Goal: Transaction & Acquisition: Purchase product/service

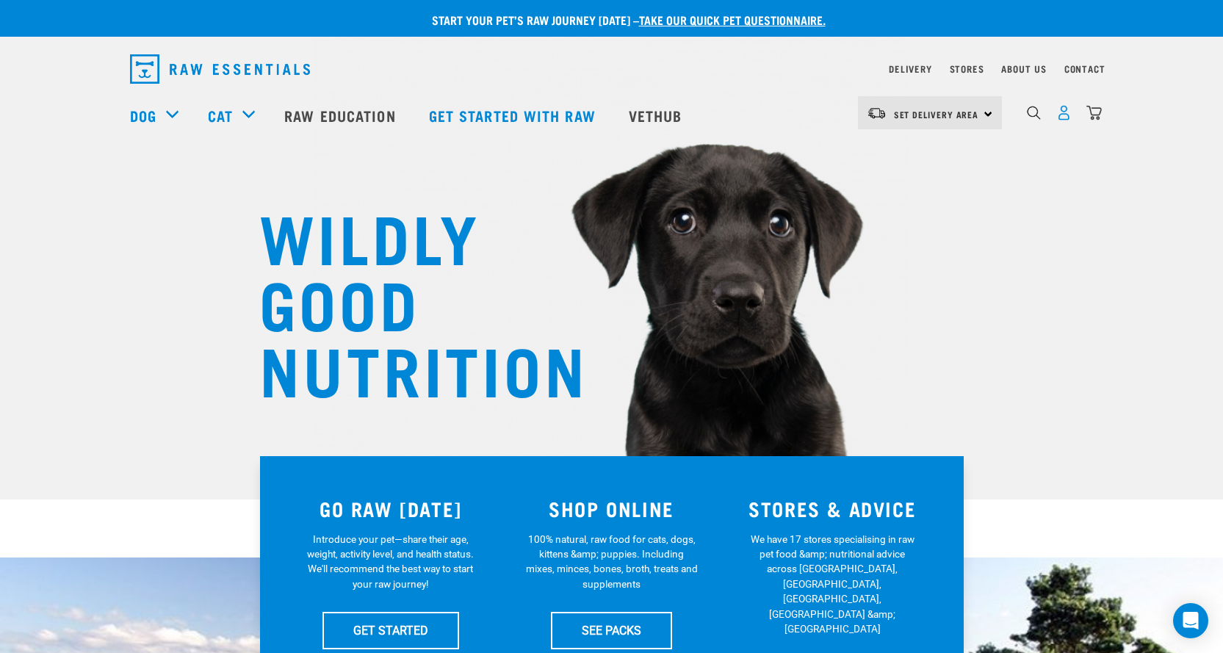
click at [1066, 120] on img "dropdown navigation" at bounding box center [1063, 112] width 15 height 15
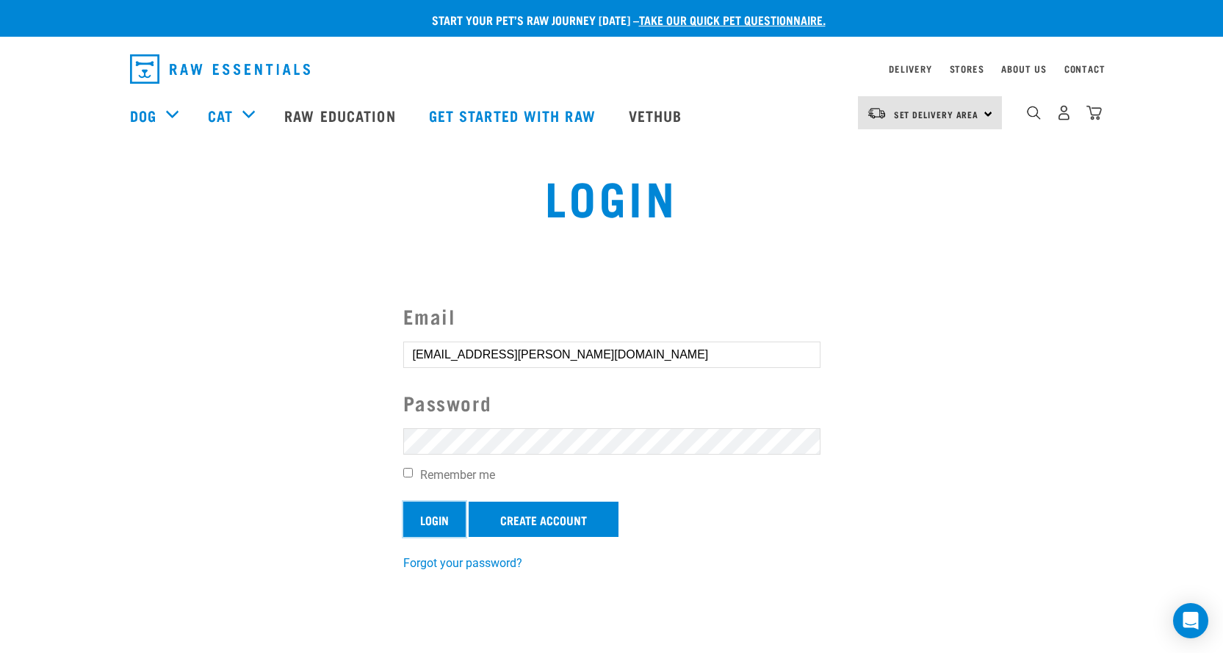
click at [432, 515] on input "Login" at bounding box center [434, 519] width 62 height 35
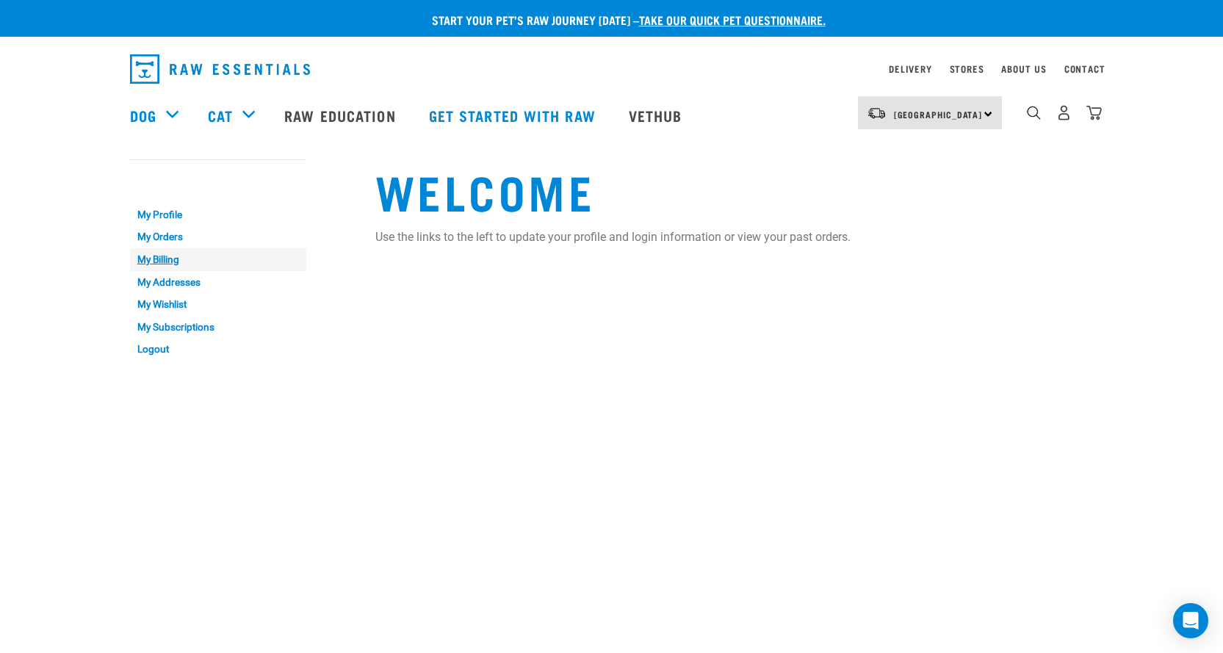
click at [167, 265] on link "My Billing" at bounding box center [218, 259] width 176 height 23
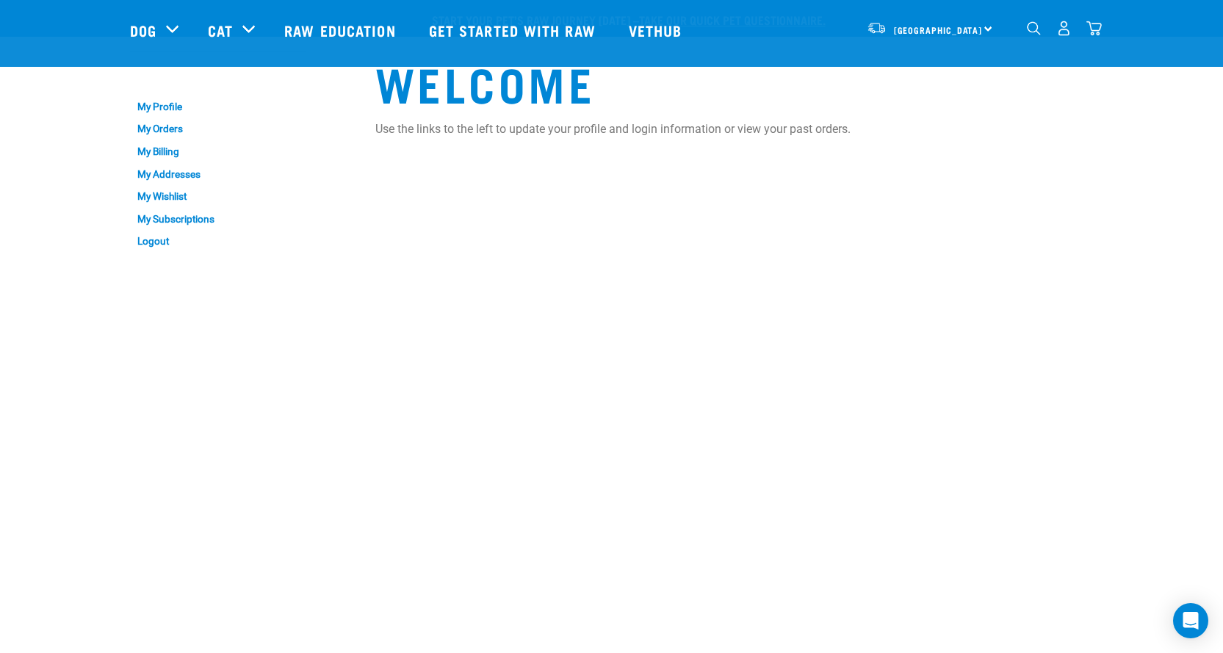
scroll to position [147, 0]
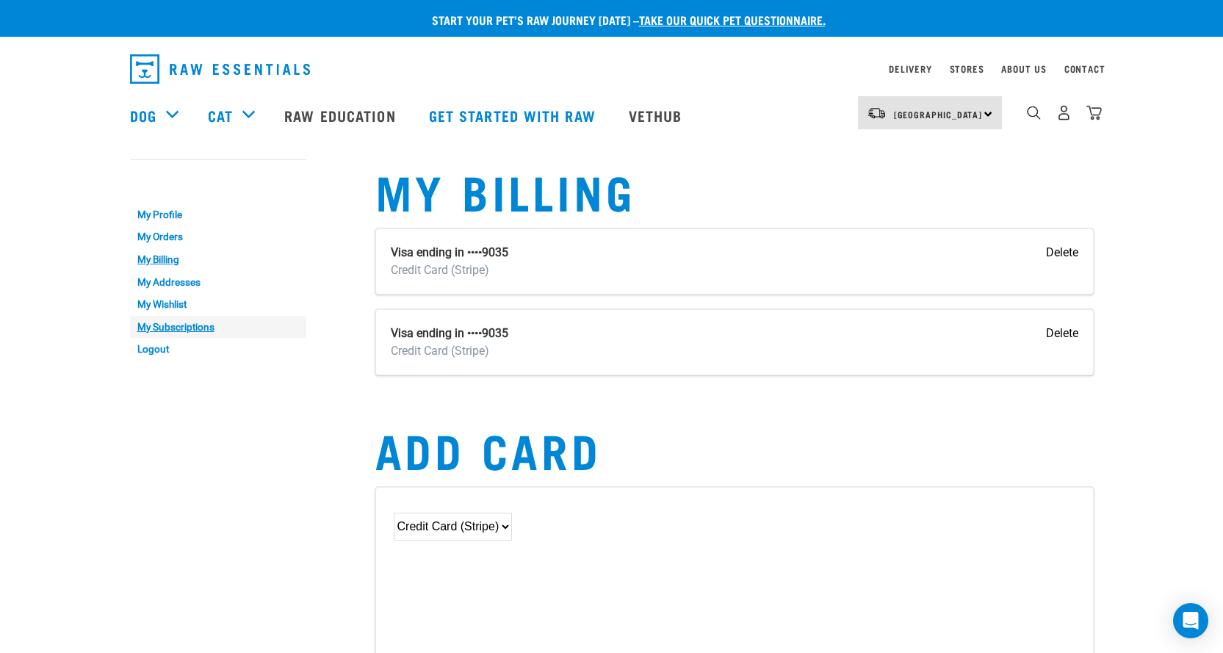
click at [201, 322] on link "My Subscriptions" at bounding box center [218, 327] width 176 height 23
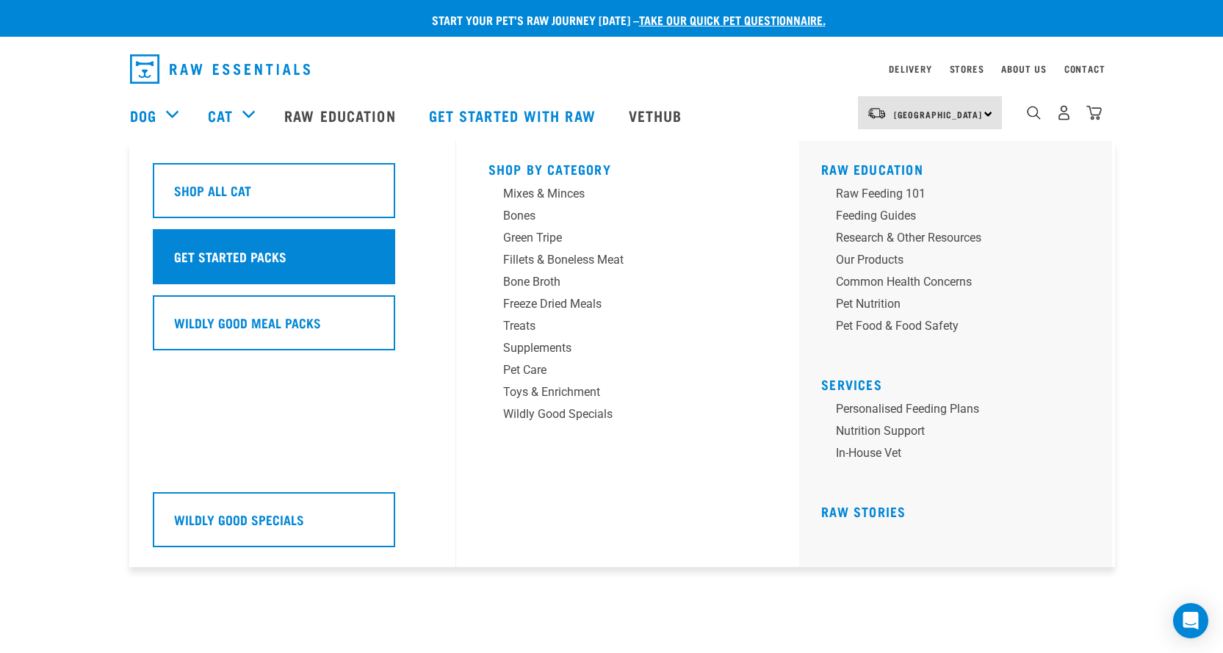
click at [277, 256] on h5 "Get Started Packs" at bounding box center [230, 256] width 112 height 19
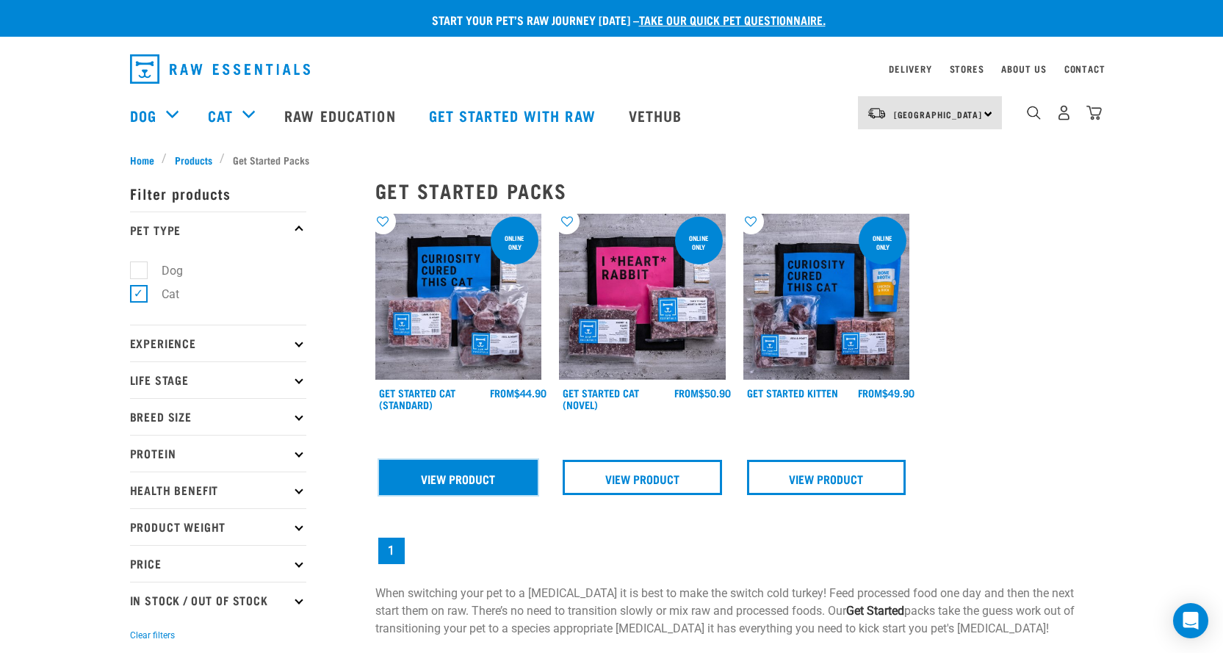
click at [458, 478] on link "View Product" at bounding box center [458, 477] width 159 height 35
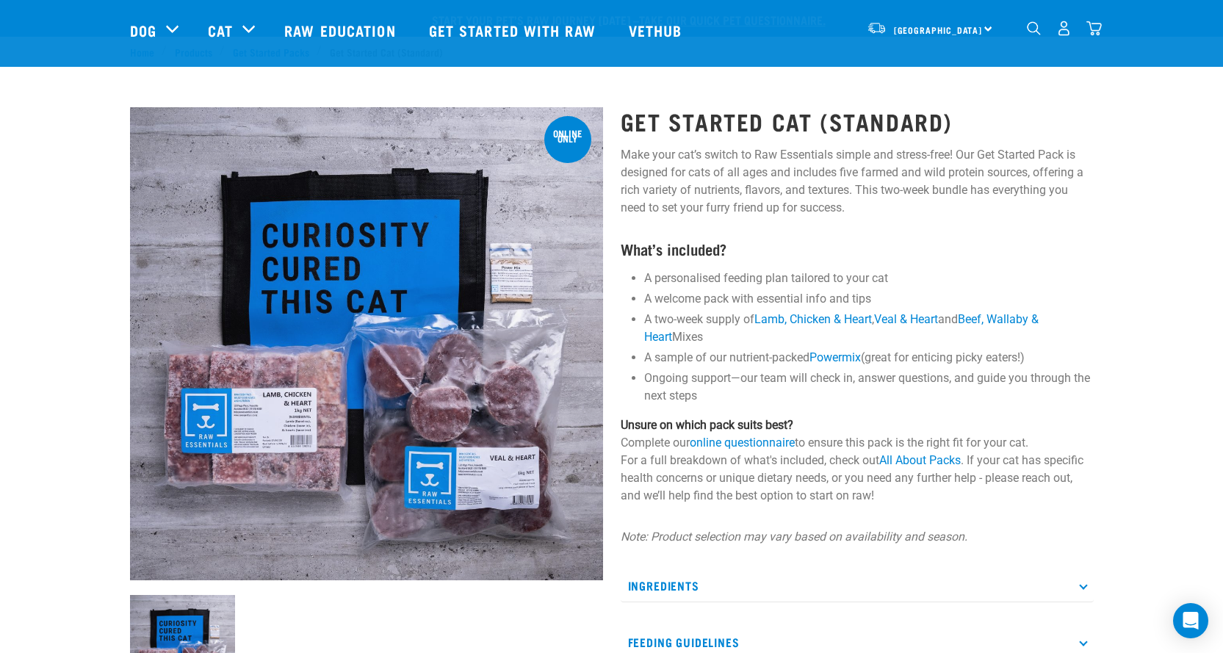
scroll to position [294, 0]
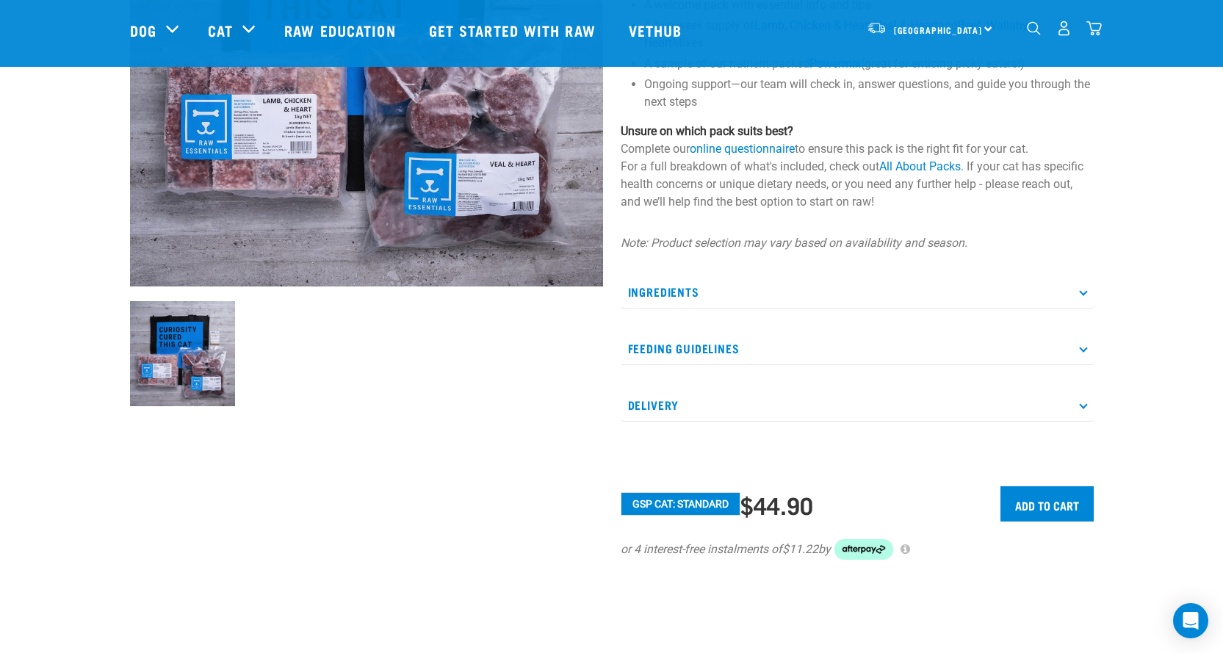
click at [643, 403] on p "Delivery" at bounding box center [857, 405] width 473 height 33
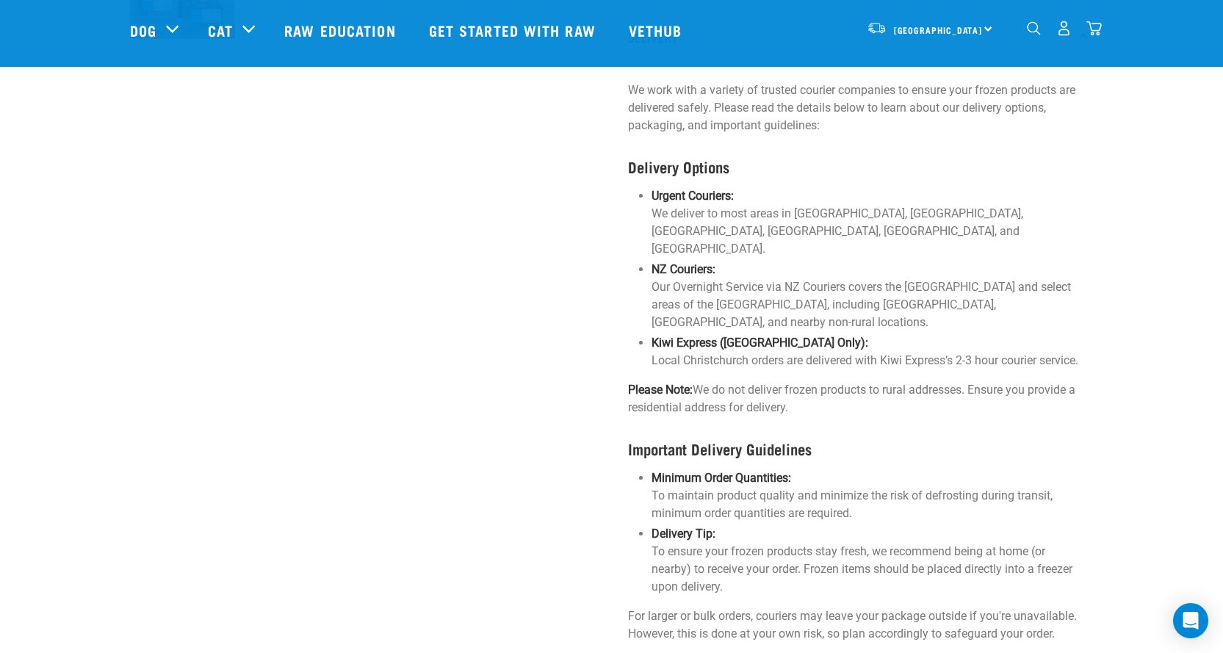
scroll to position [808, 0]
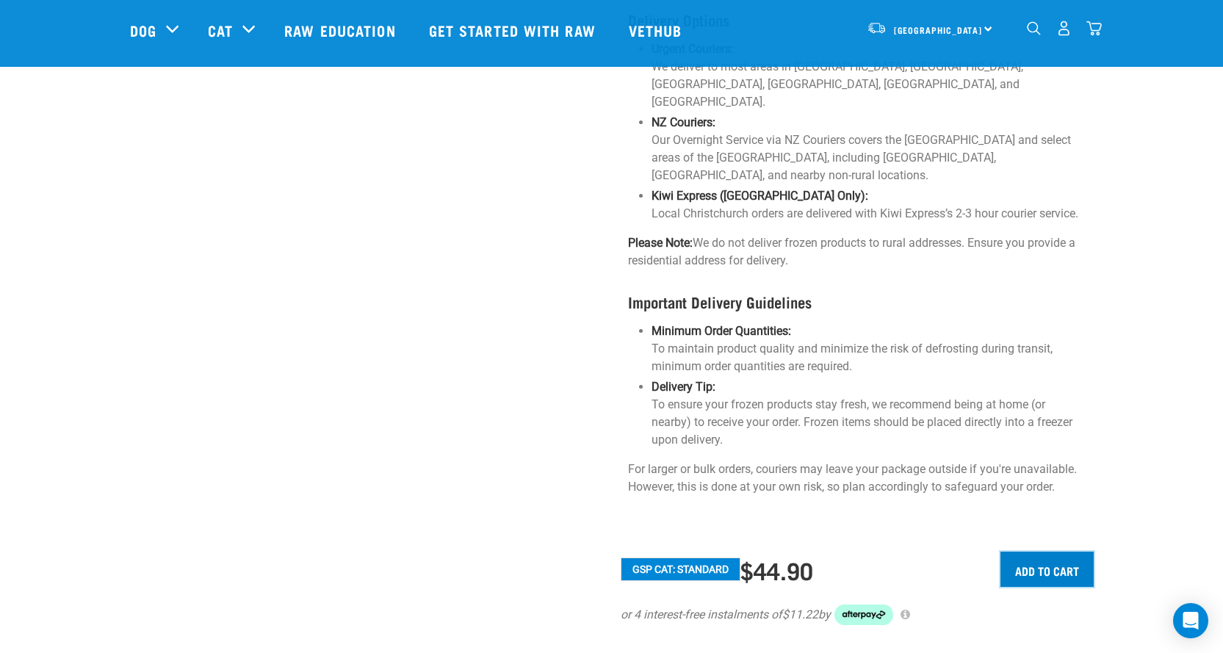
click at [1026, 552] on input "Add to cart" at bounding box center [1046, 569] width 93 height 35
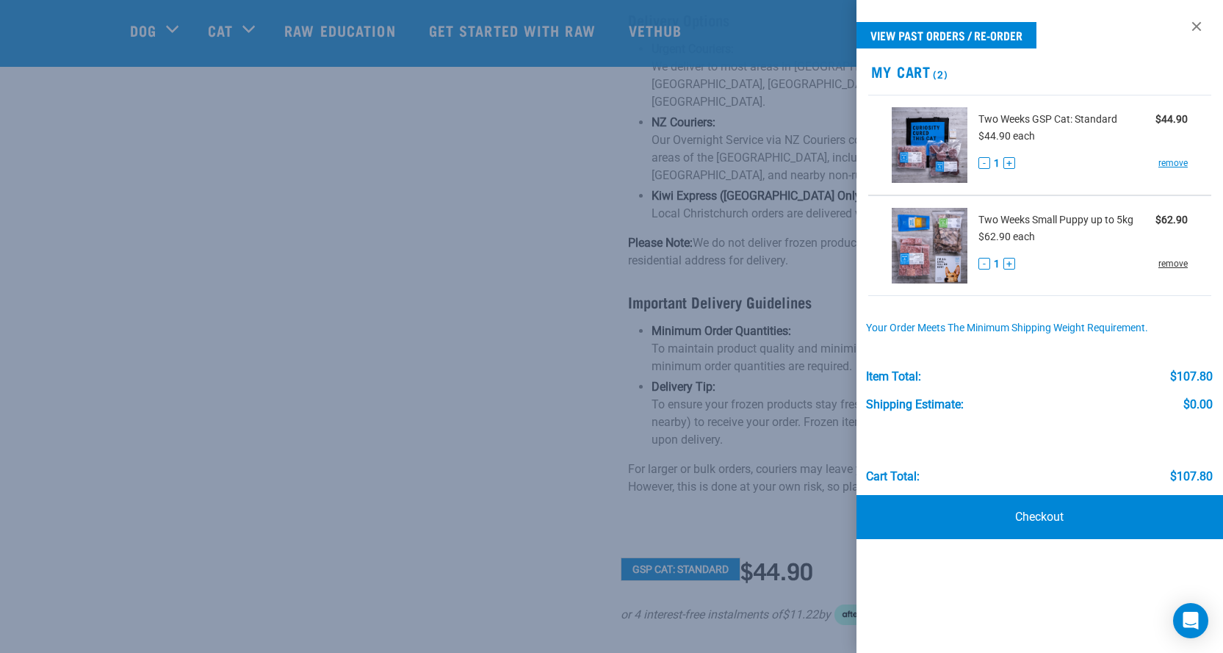
click at [1168, 265] on link "remove" at bounding box center [1172, 263] width 29 height 13
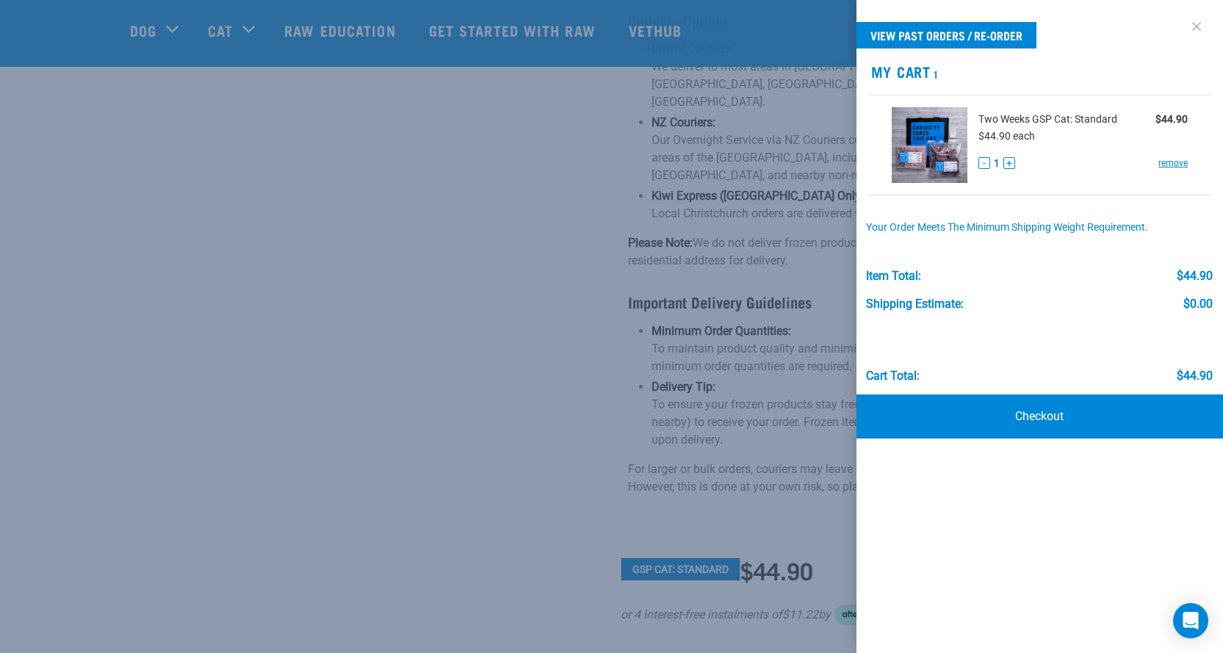
click at [1197, 29] on link at bounding box center [1197, 27] width 24 height 24
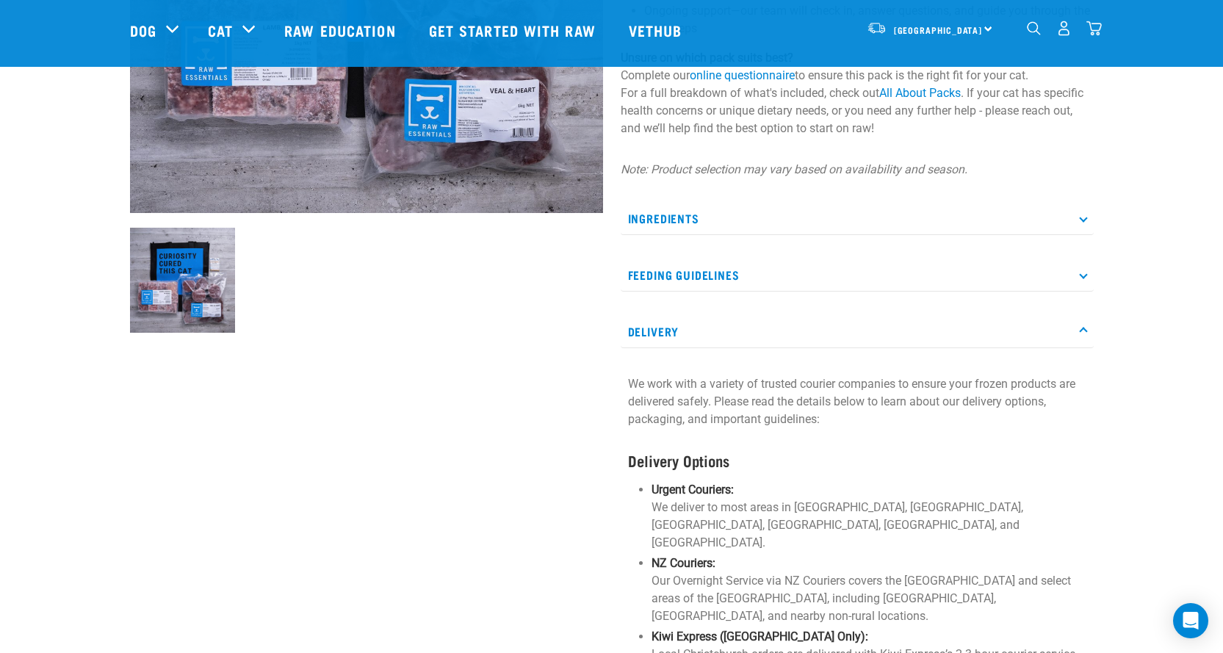
scroll to position [0, 0]
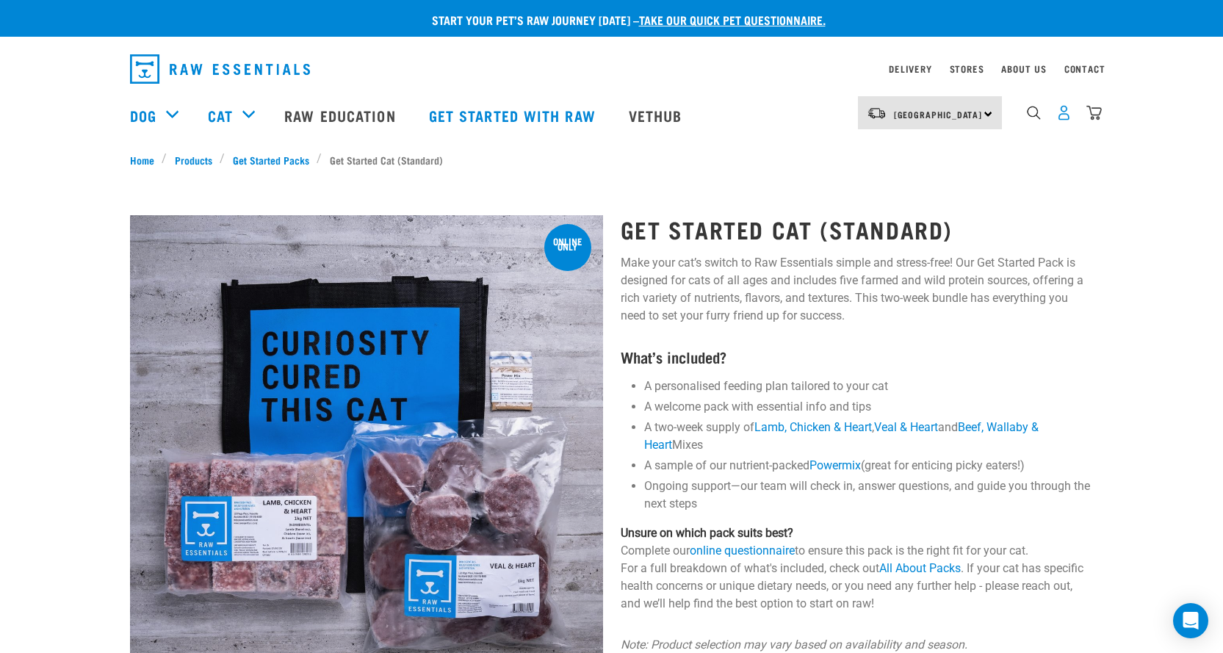
click at [1067, 114] on img "dropdown navigation" at bounding box center [1063, 112] width 15 height 15
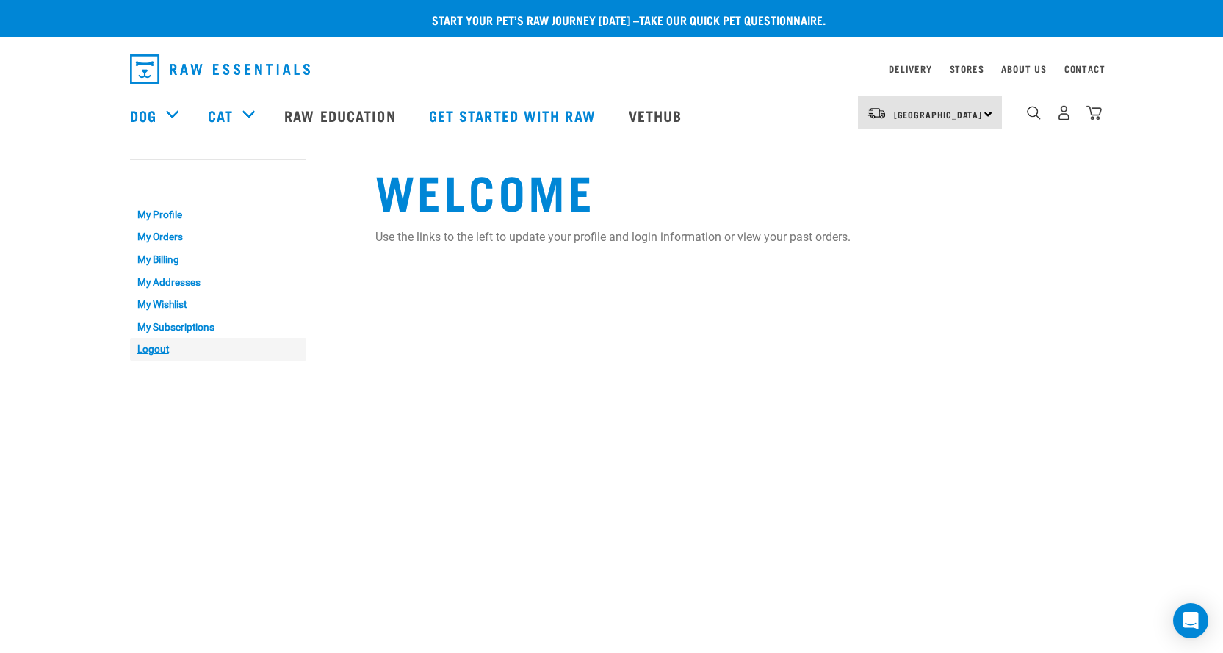
click at [148, 348] on link "Logout" at bounding box center [218, 349] width 176 height 23
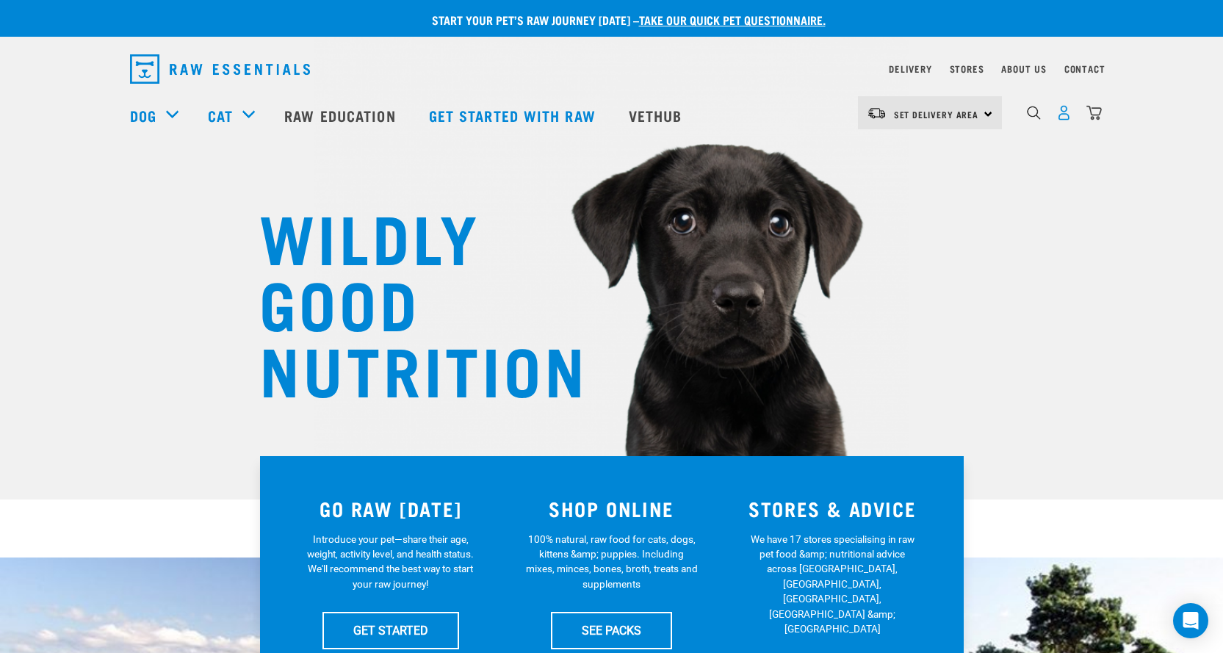
click at [1067, 117] on img "dropdown navigation" at bounding box center [1063, 112] width 15 height 15
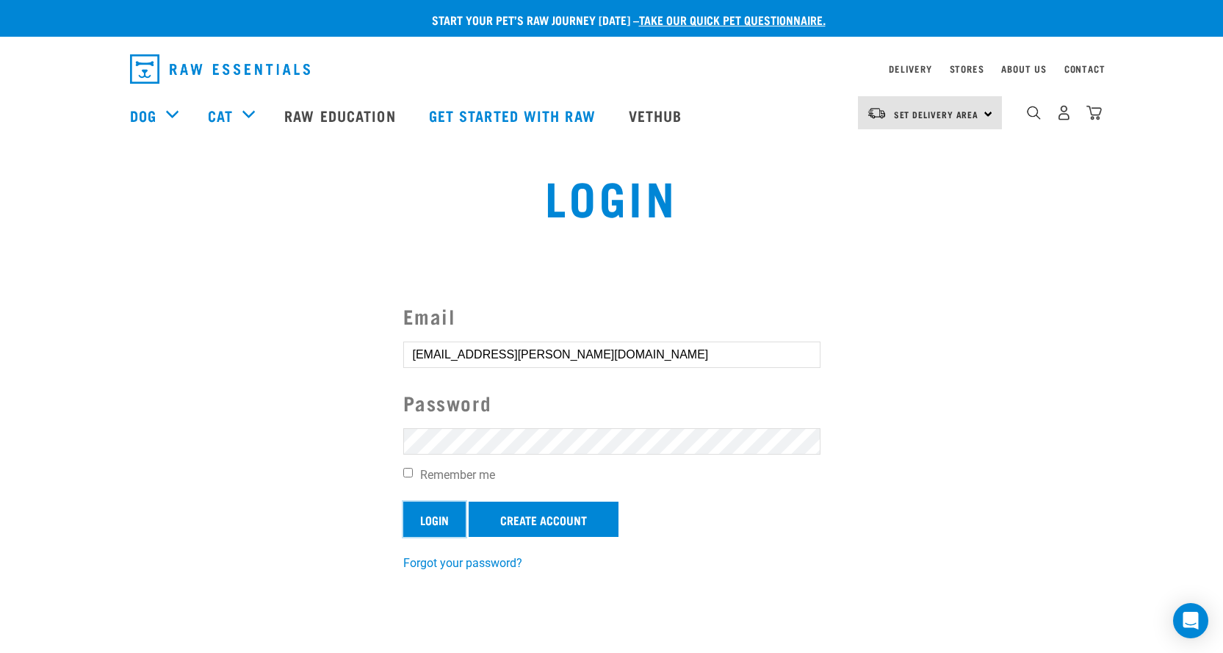
click at [449, 519] on input "Login" at bounding box center [434, 519] width 62 height 35
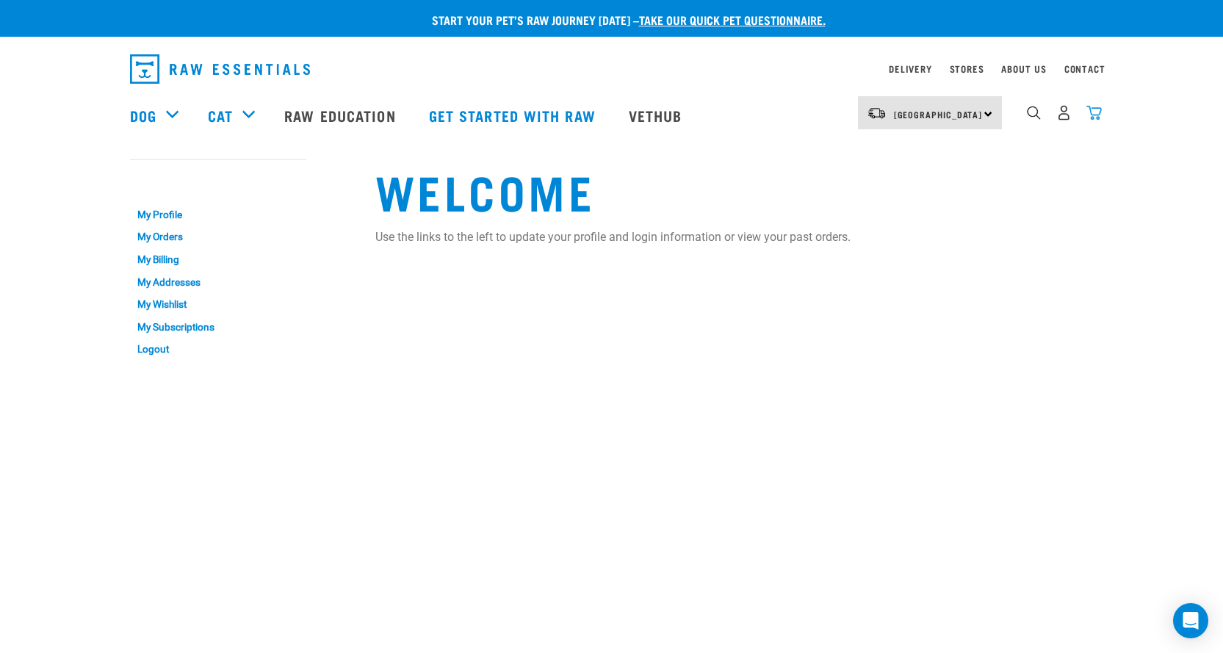
click at [1097, 118] on img "dropdown navigation" at bounding box center [1093, 112] width 15 height 15
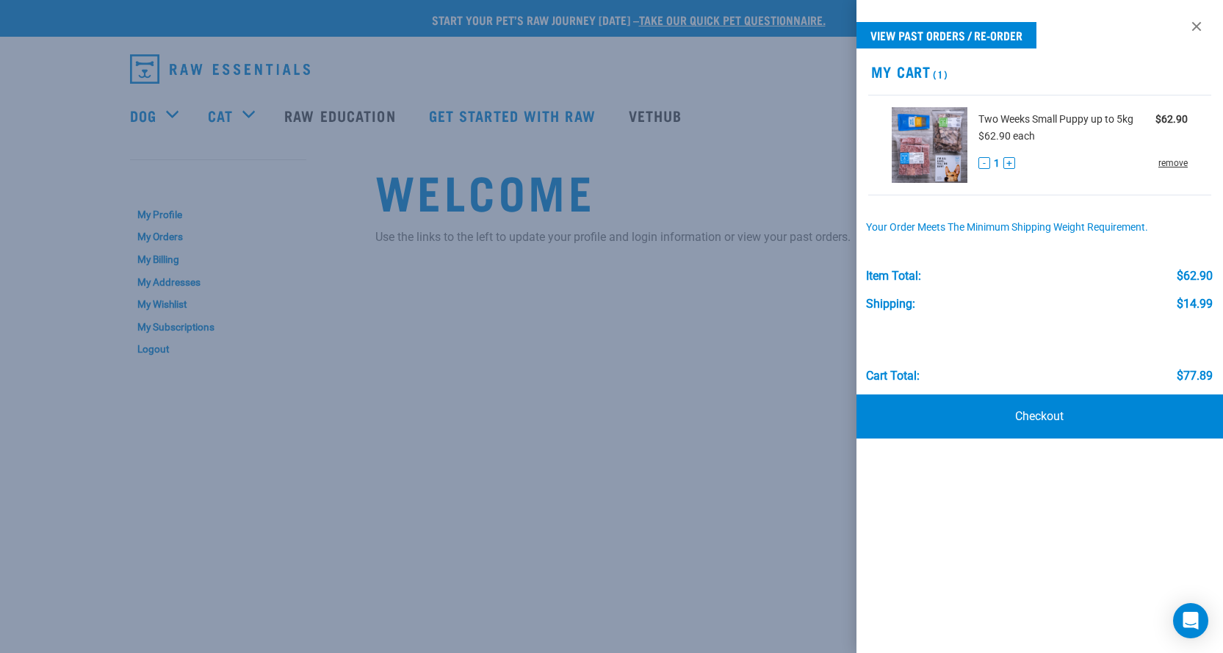
click at [1169, 164] on link "remove" at bounding box center [1172, 162] width 29 height 13
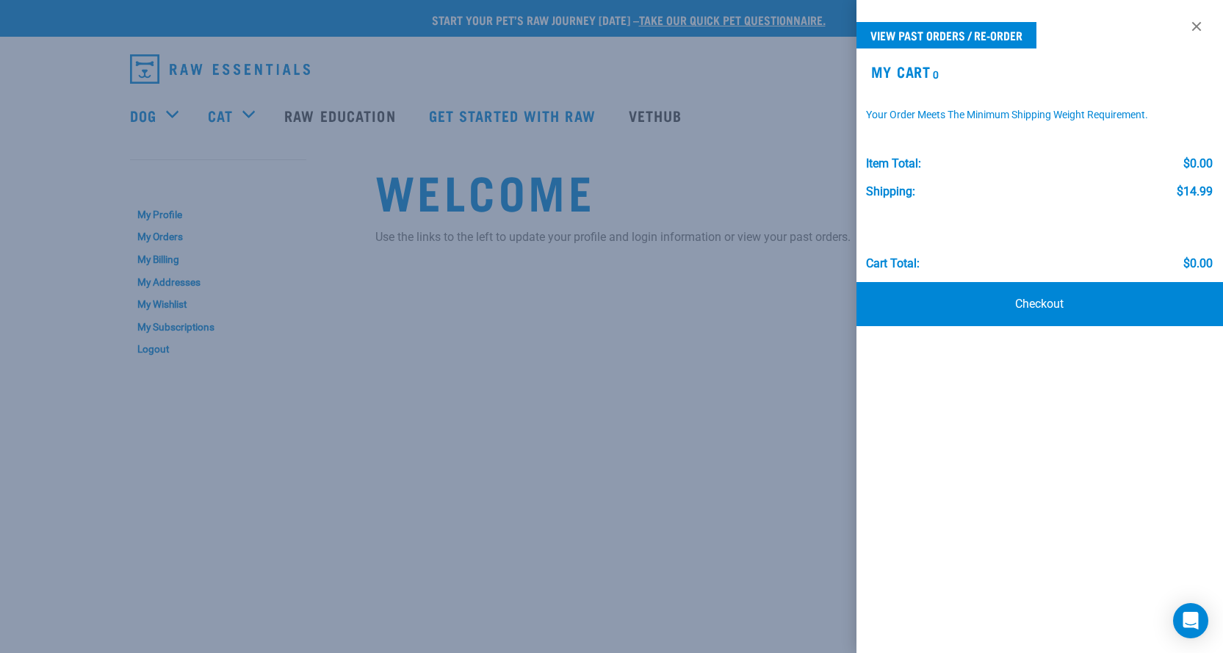
click at [751, 292] on div at bounding box center [611, 326] width 1223 height 653
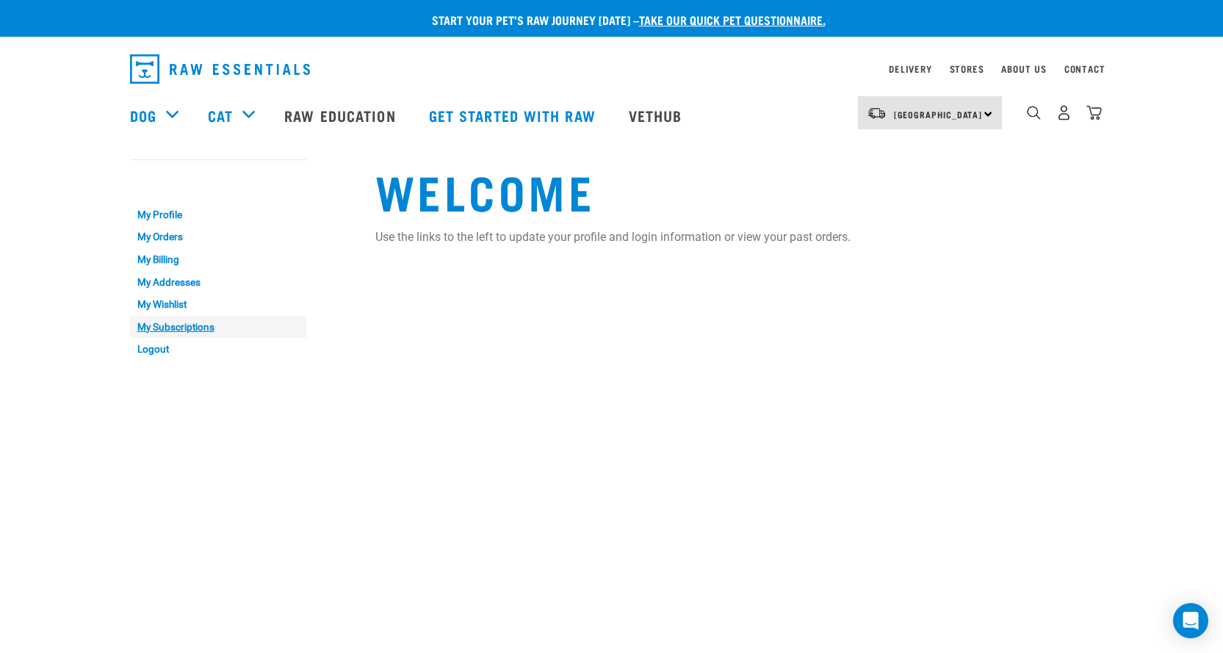
click at [203, 330] on link "My Subscriptions" at bounding box center [218, 327] width 176 height 23
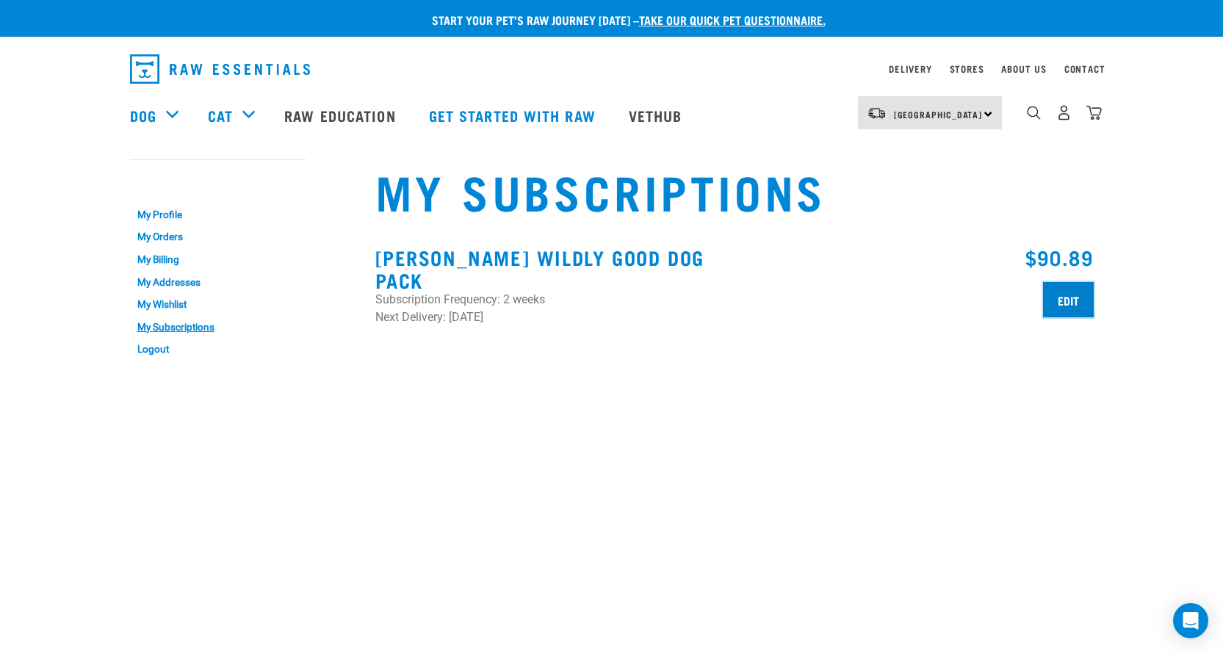
click at [1073, 303] on input "Edit" at bounding box center [1068, 299] width 51 height 35
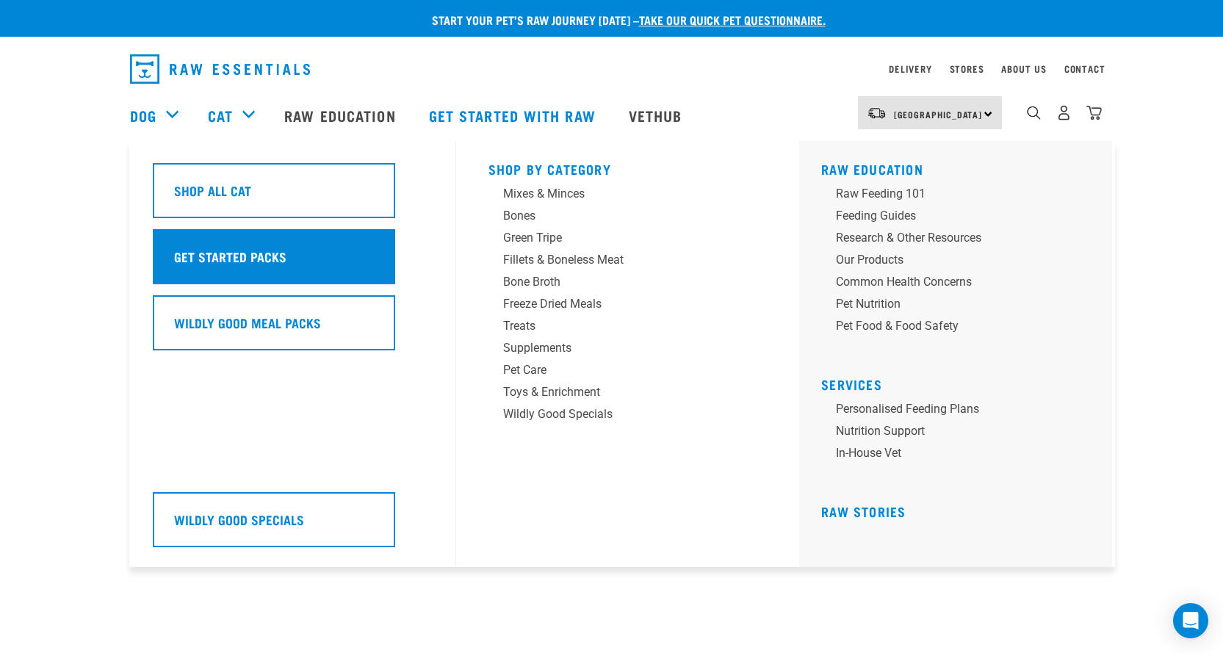
click at [271, 256] on h5 "Get Started Packs" at bounding box center [230, 256] width 112 height 19
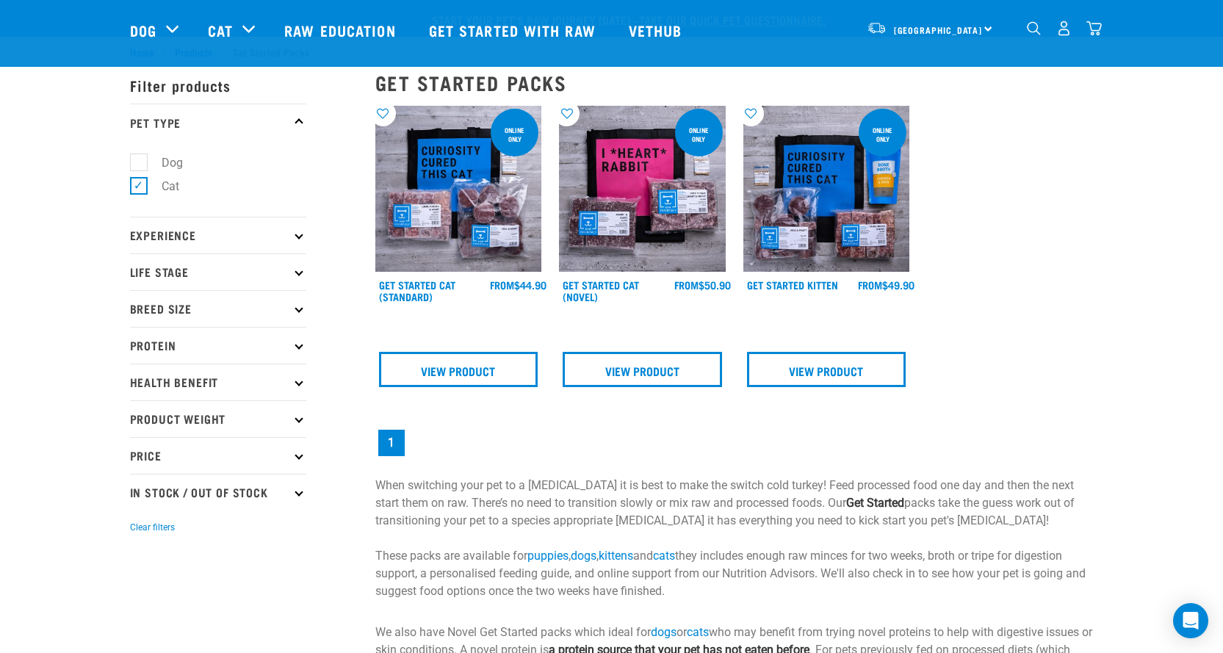
scroll to position [73, 0]
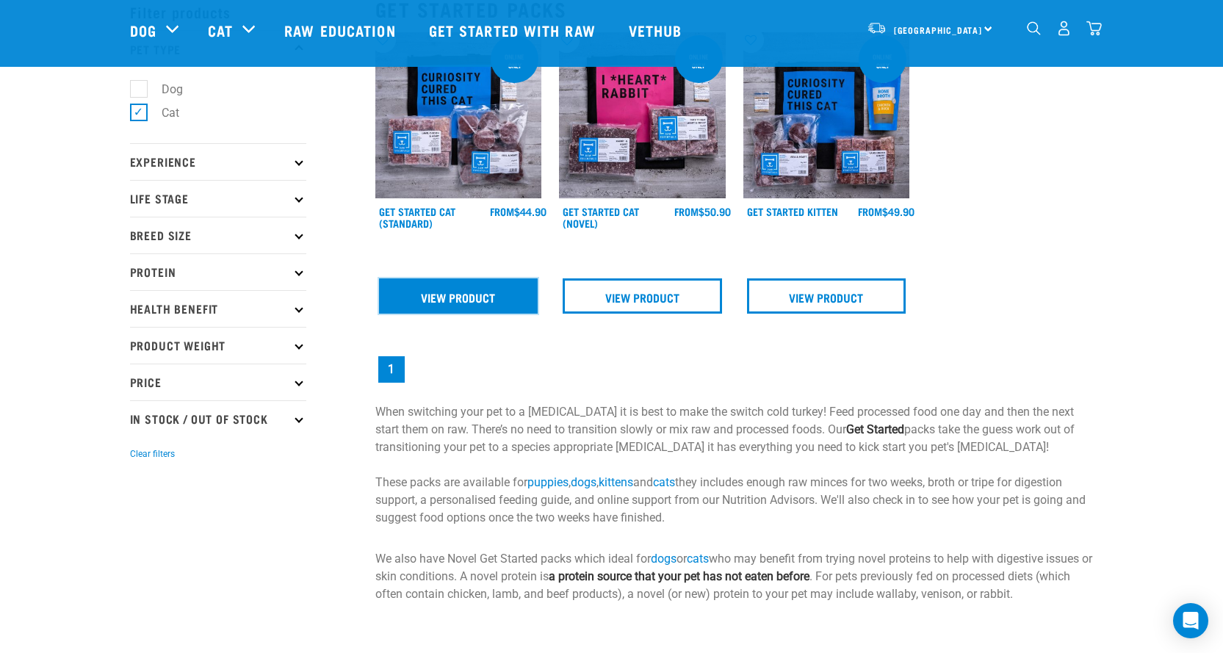
click at [435, 304] on link "View Product" at bounding box center [458, 295] width 159 height 35
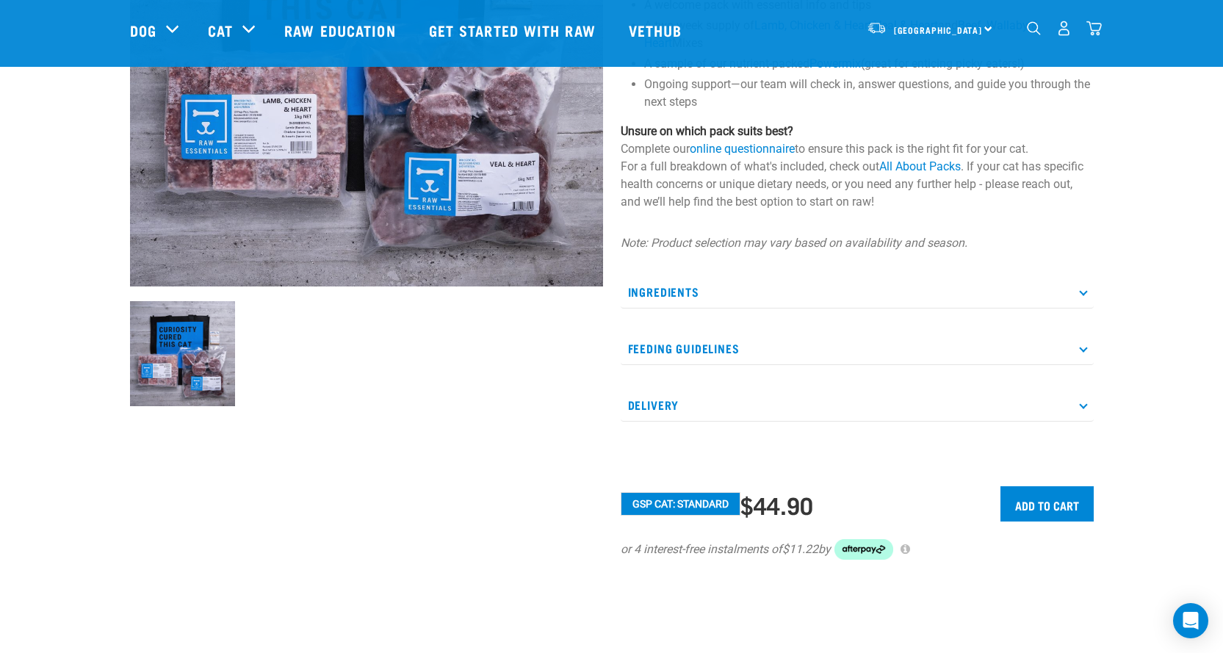
scroll to position [220, 0]
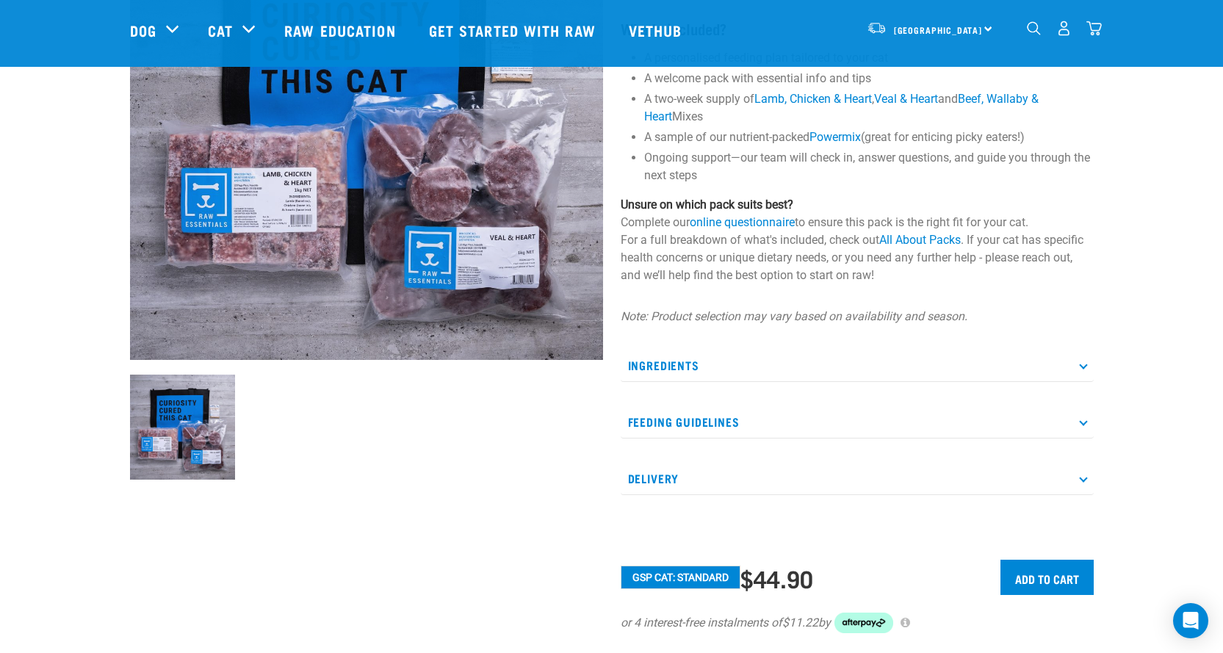
click at [726, 370] on p "Ingredients" at bounding box center [857, 365] width 473 height 33
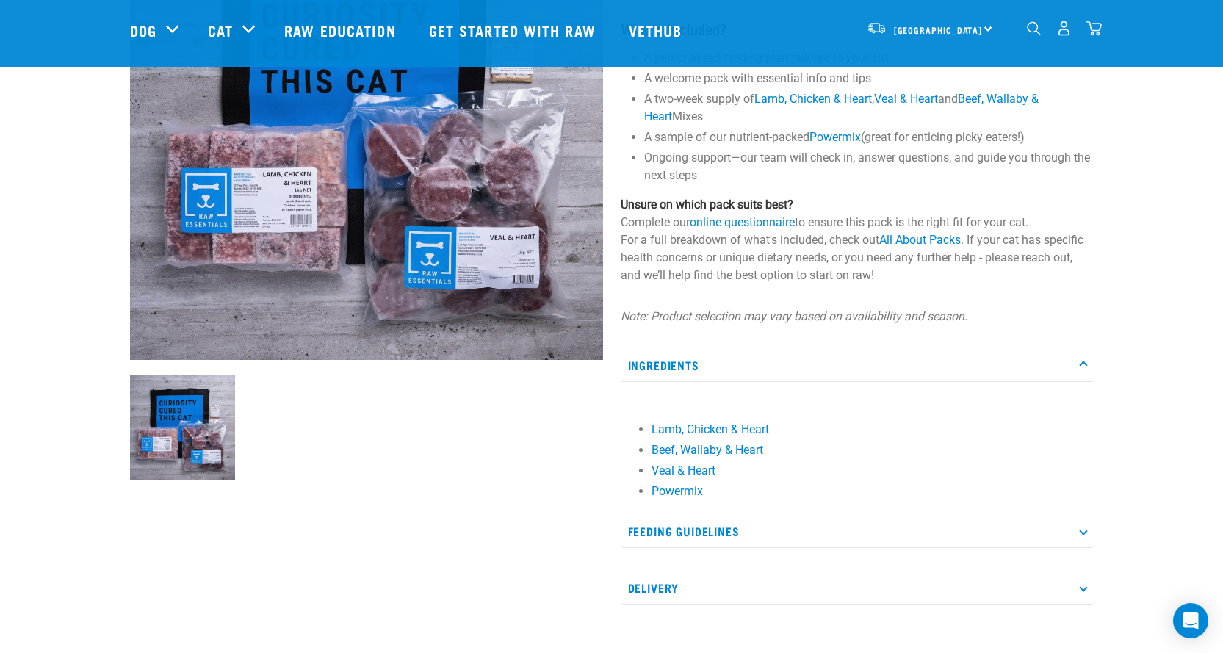
click at [726, 370] on p "Ingredients" at bounding box center [857, 365] width 473 height 33
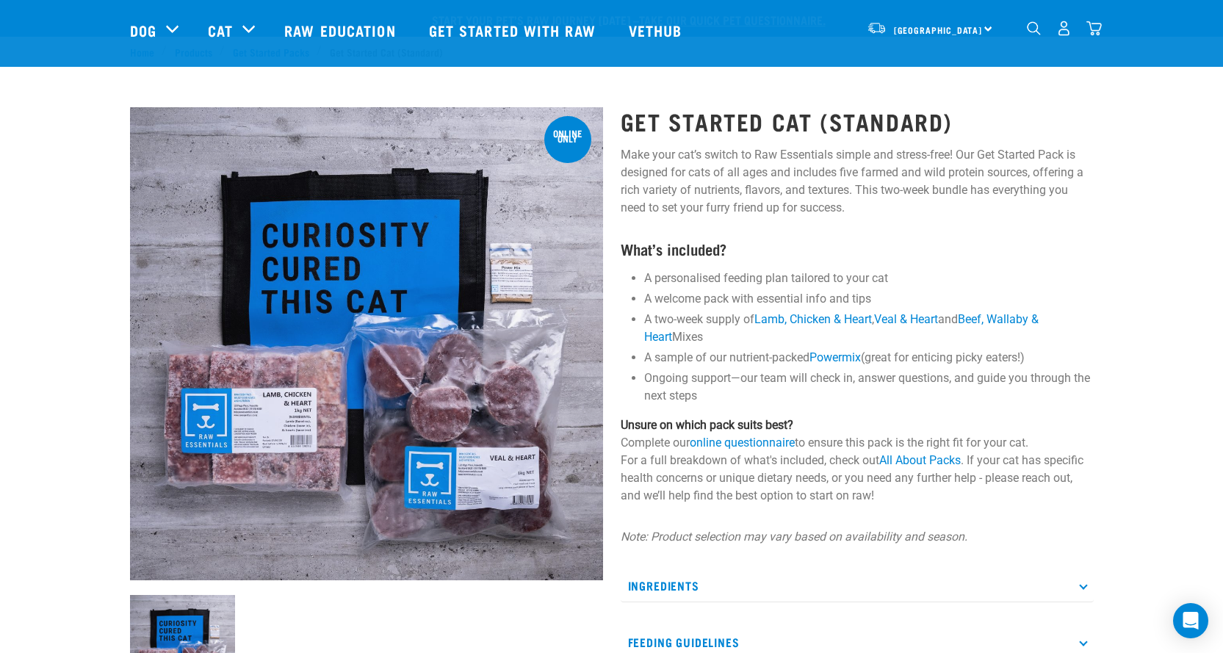
scroll to position [367, 0]
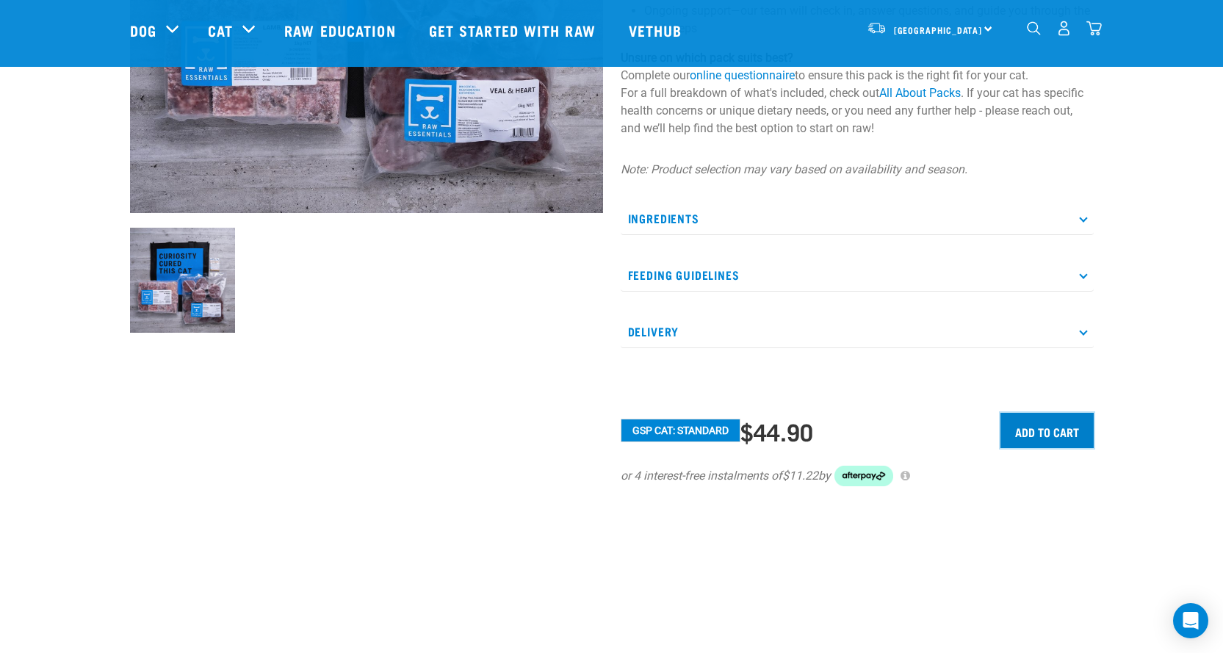
click at [1031, 431] on input "Add to cart" at bounding box center [1046, 430] width 93 height 35
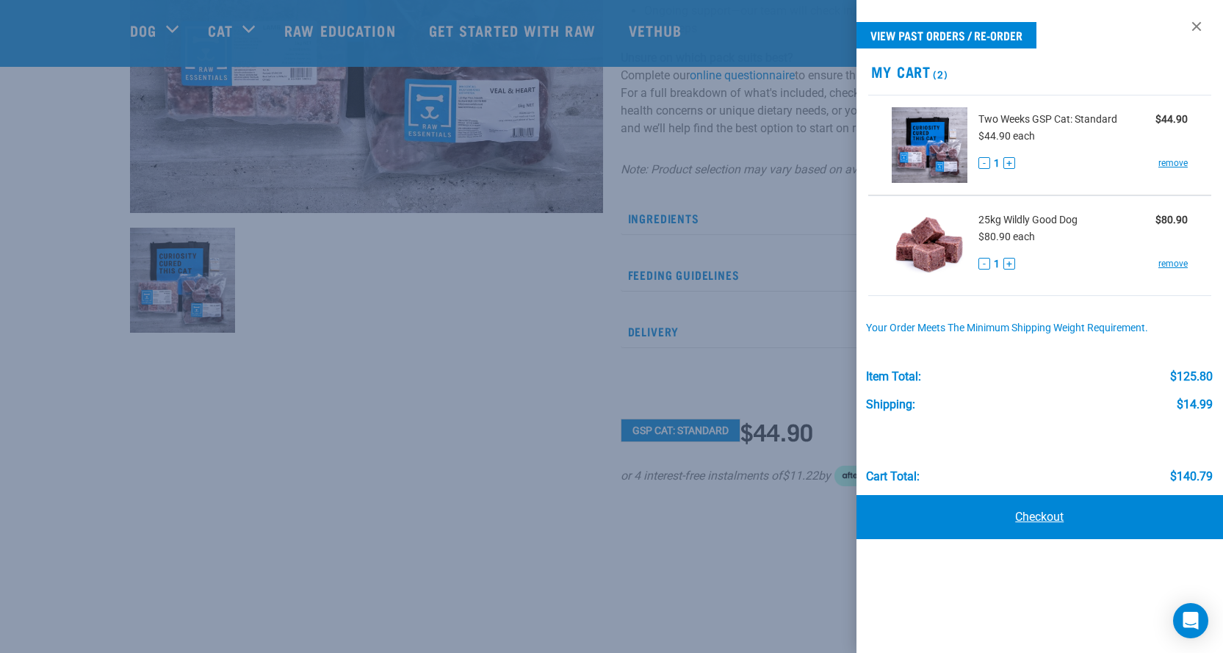
click at [1031, 519] on link "Checkout" at bounding box center [1040, 517] width 367 height 44
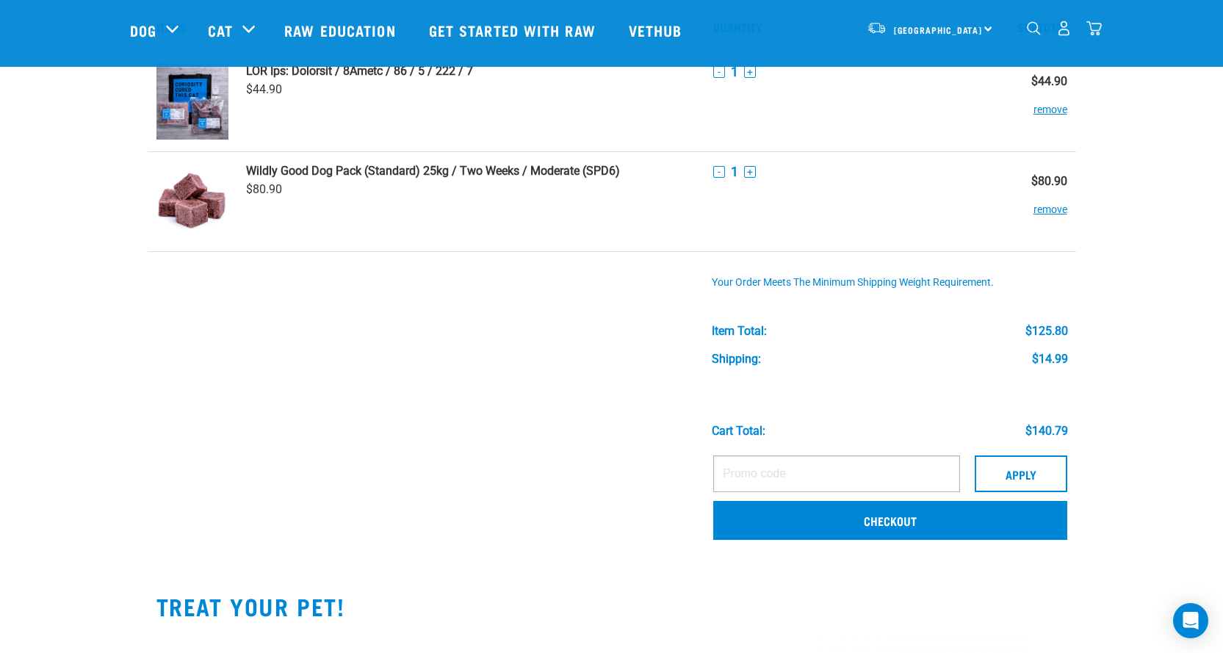
scroll to position [147, 0]
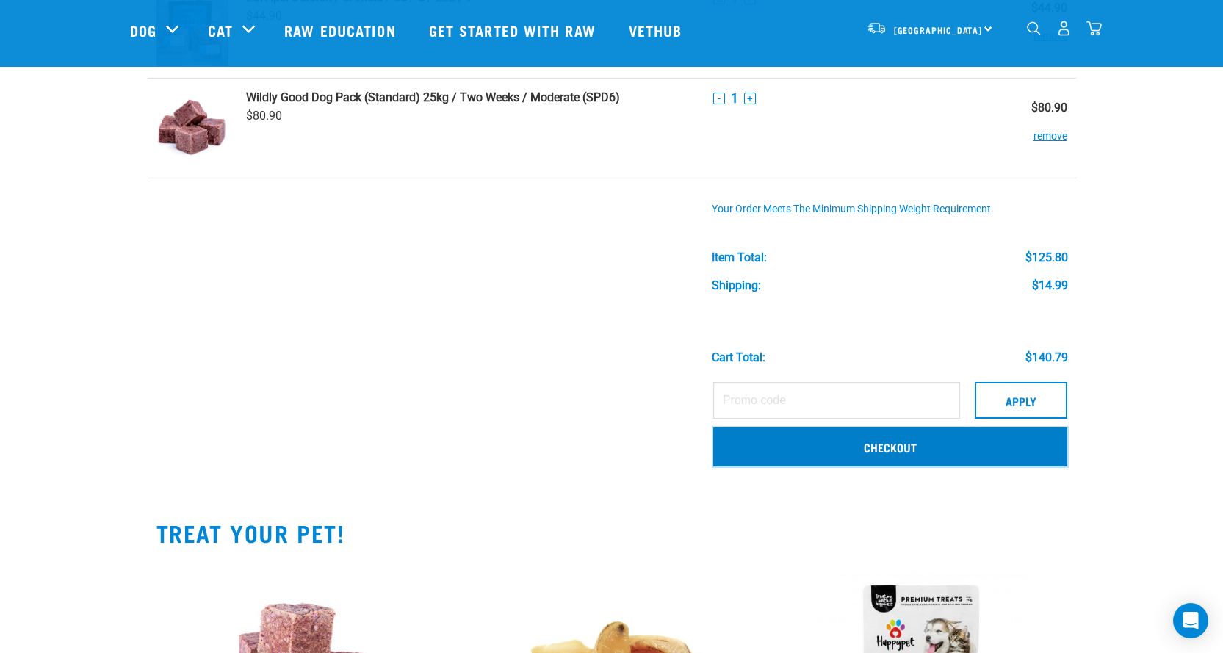
click at [911, 450] on link "Checkout" at bounding box center [890, 447] width 354 height 38
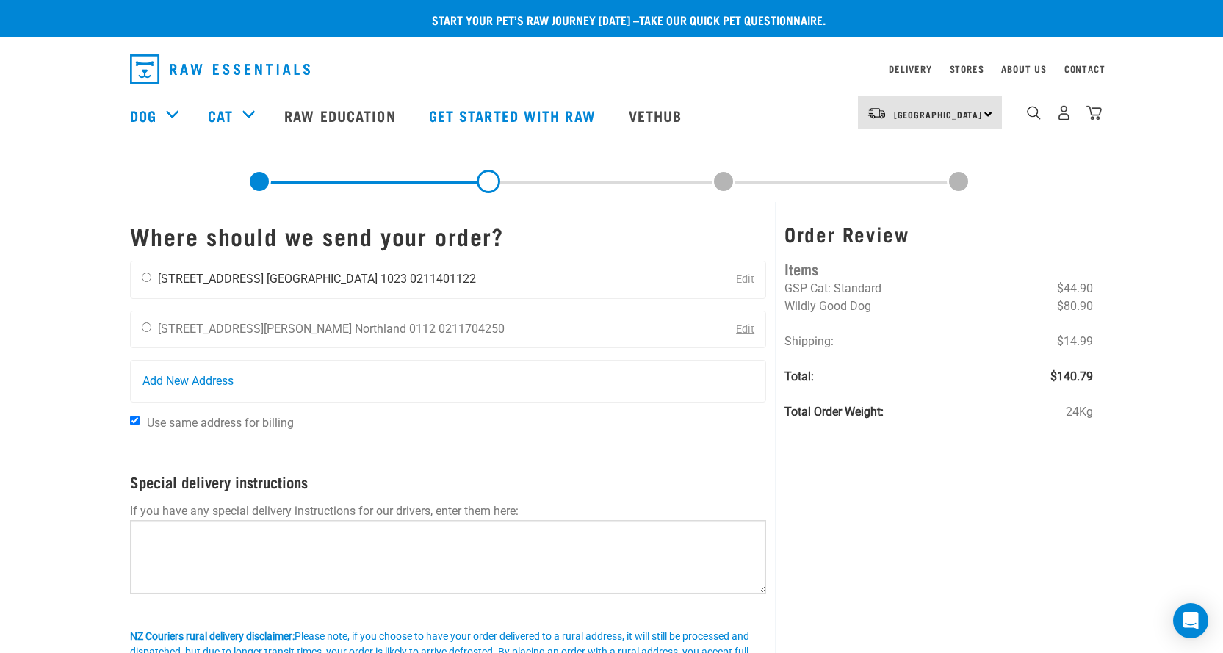
click at [147, 277] on input "radio" at bounding box center [147, 278] width 10 height 10
radio input "true"
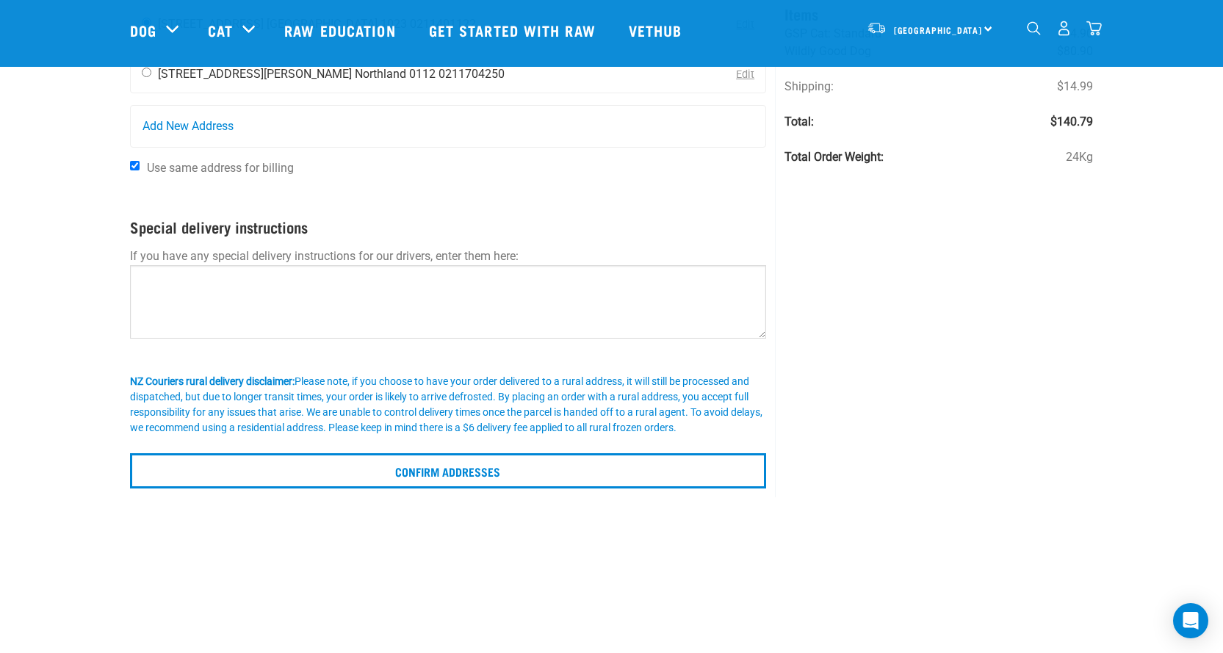
scroll to position [220, 0]
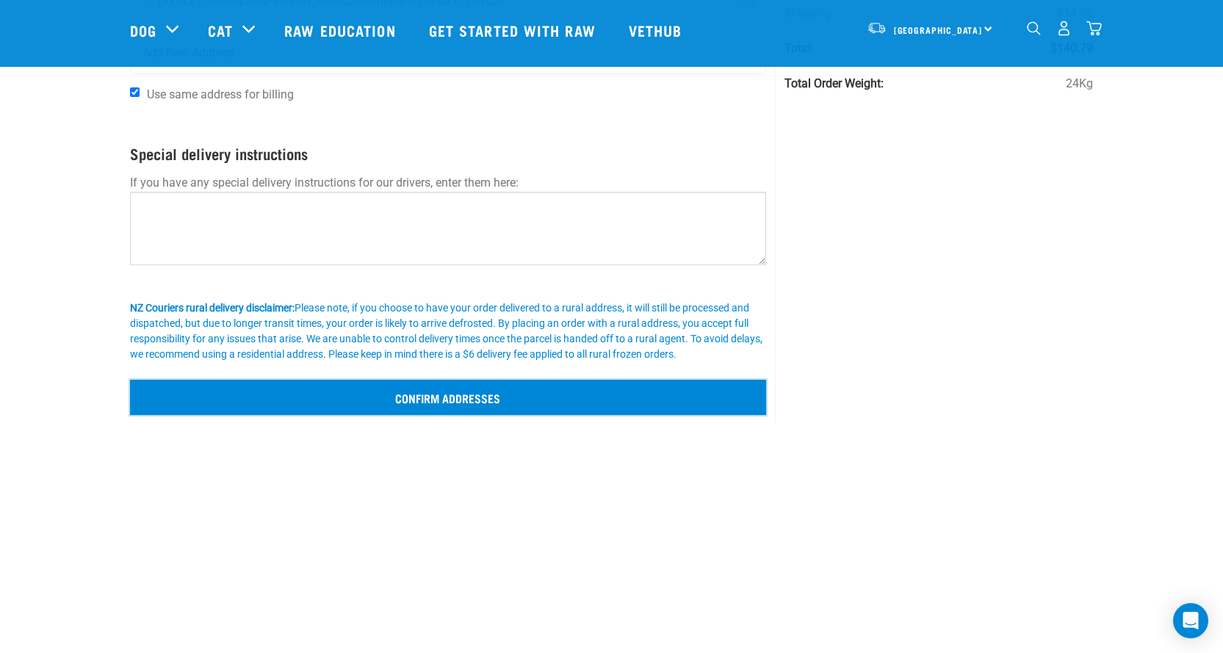
click at [422, 397] on input "Confirm addresses" at bounding box center [448, 397] width 637 height 35
